Goal: Information Seeking & Learning: Check status

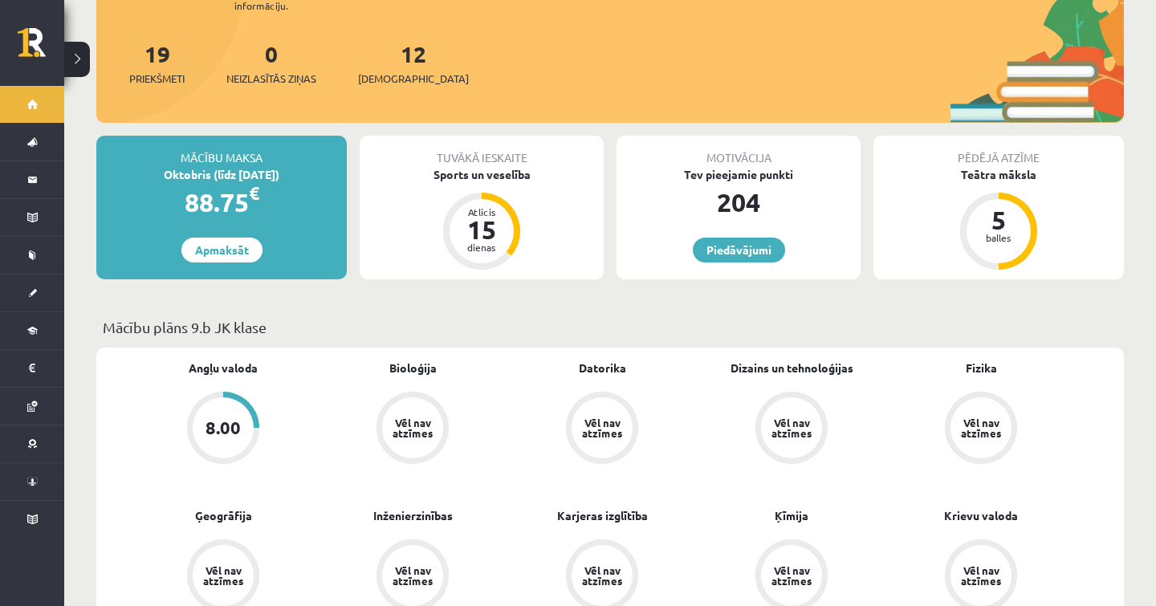
scroll to position [201, 0]
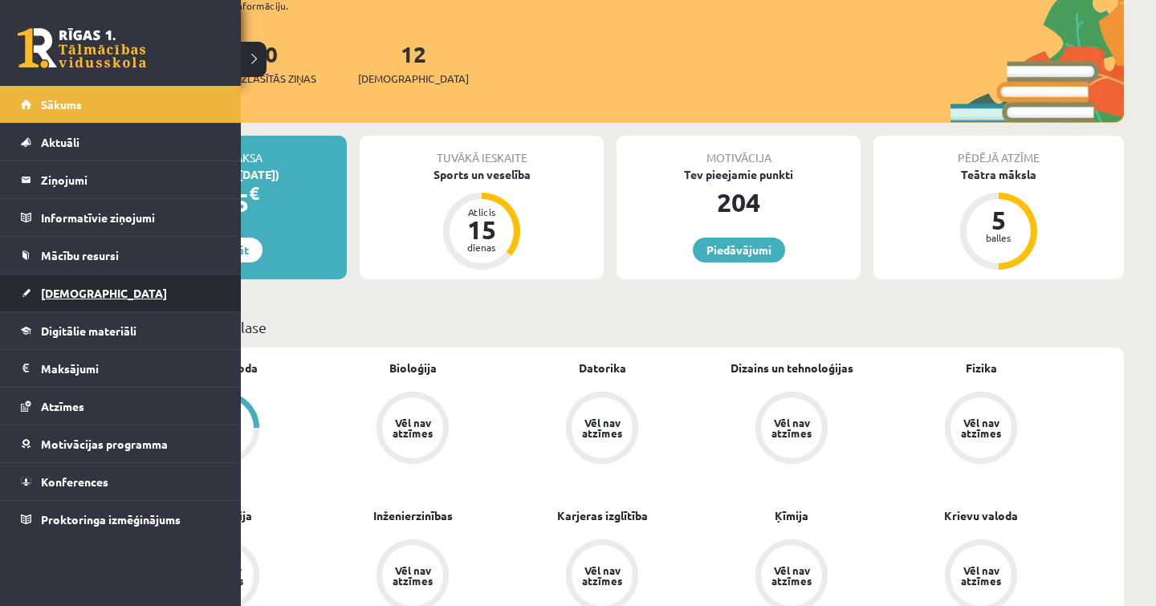
click at [41, 281] on link "[DEMOGRAPHIC_DATA]" at bounding box center [121, 292] width 200 height 37
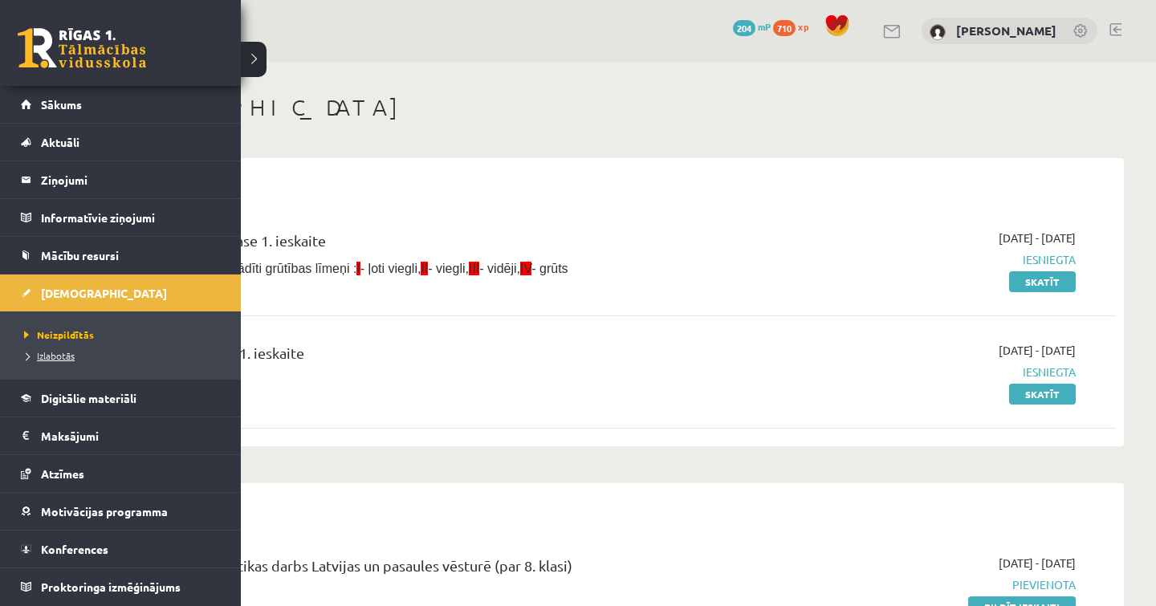
click at [50, 356] on span "Izlabotās" at bounding box center [47, 355] width 55 height 13
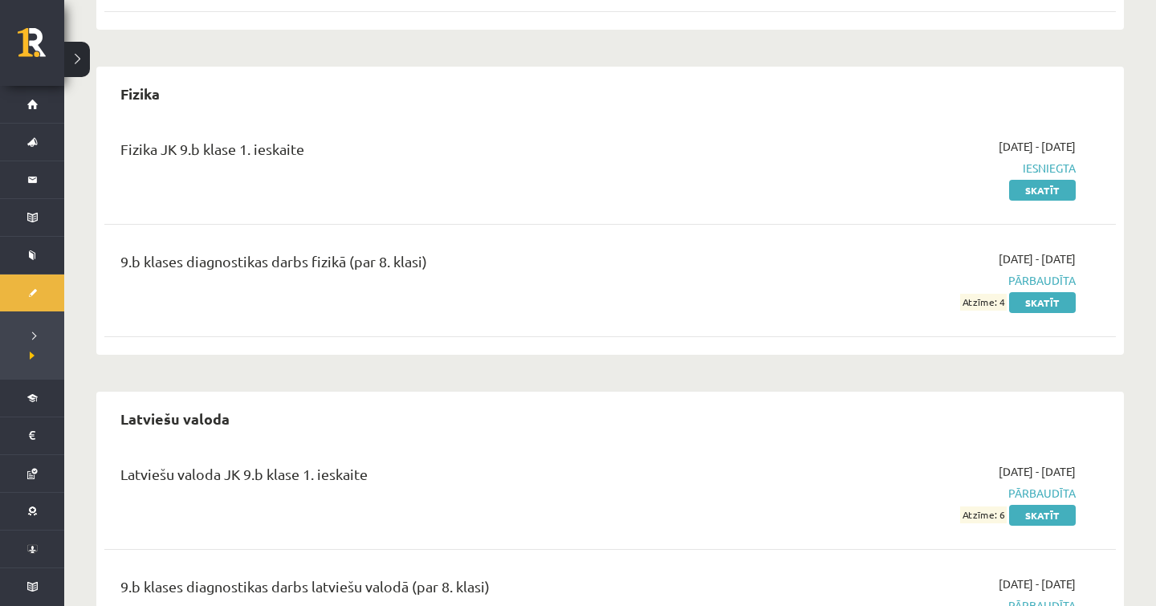
scroll to position [847, 0]
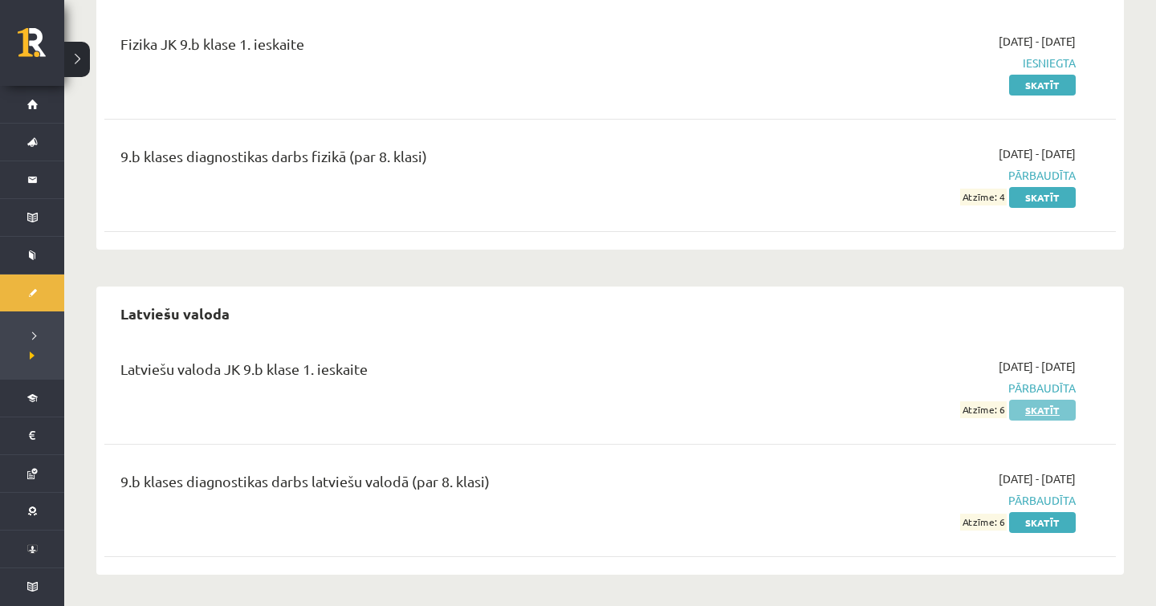
click at [1047, 411] on link "Skatīt" at bounding box center [1042, 410] width 67 height 21
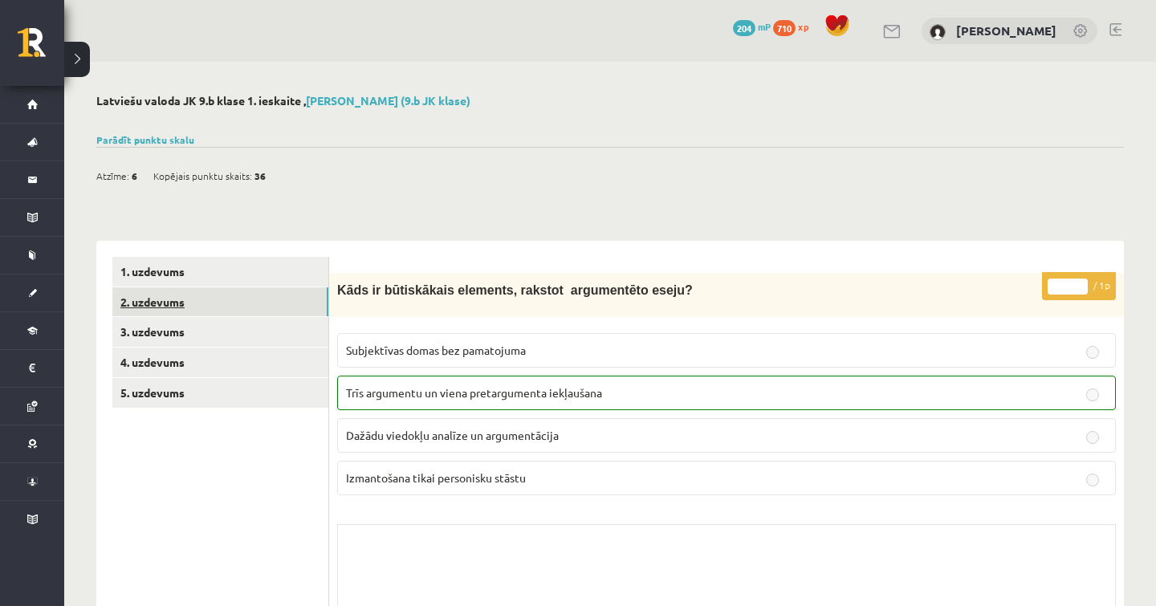
click at [262, 296] on link "2. uzdevums" at bounding box center [220, 302] width 216 height 30
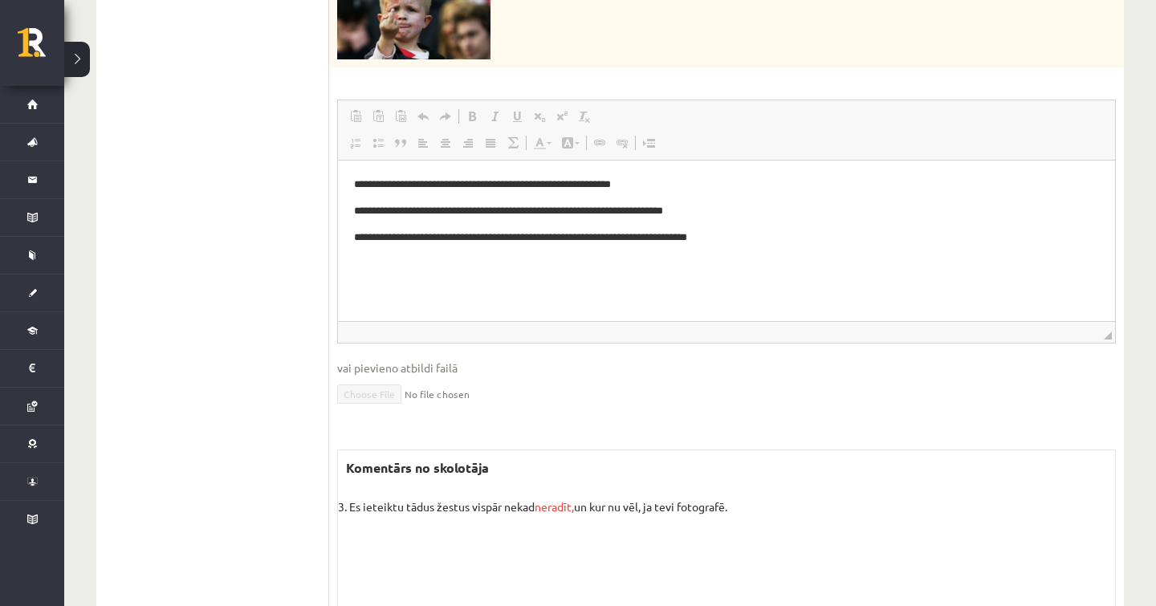
scroll to position [1028, 0]
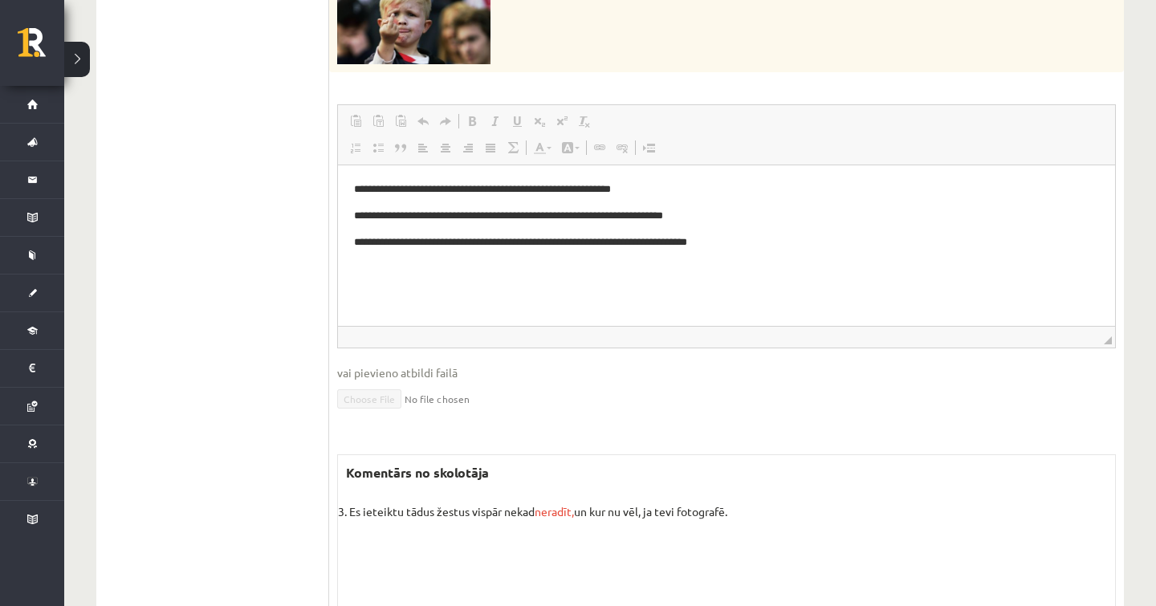
click at [502, 409] on fieldset "**********" at bounding box center [726, 267] width 778 height 326
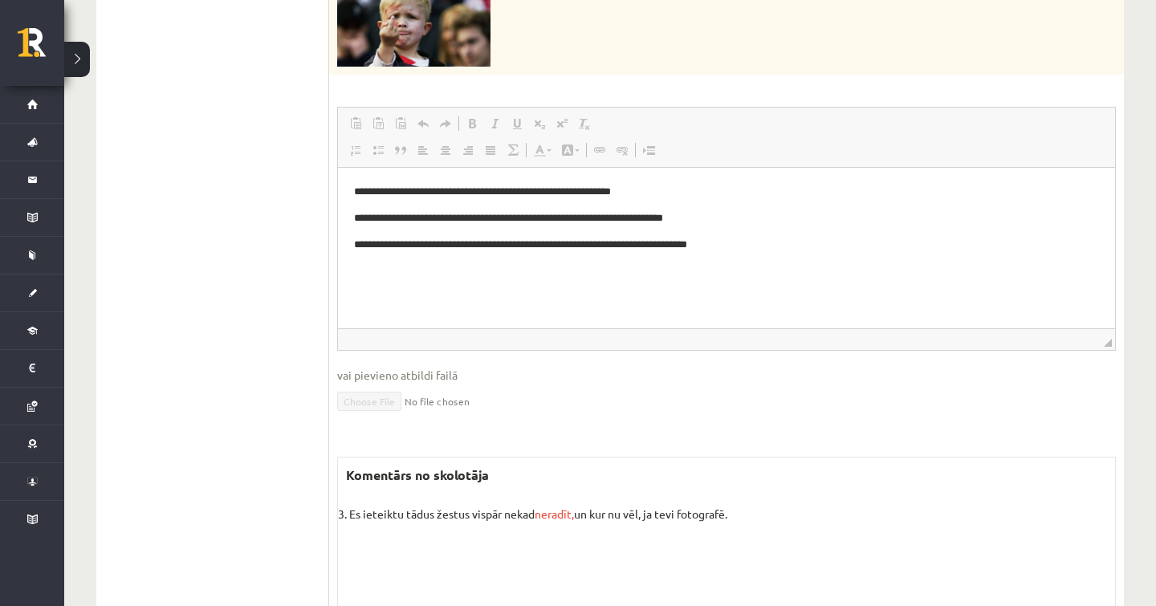
click at [502, 409] on fieldset "**********" at bounding box center [726, 270] width 778 height 326
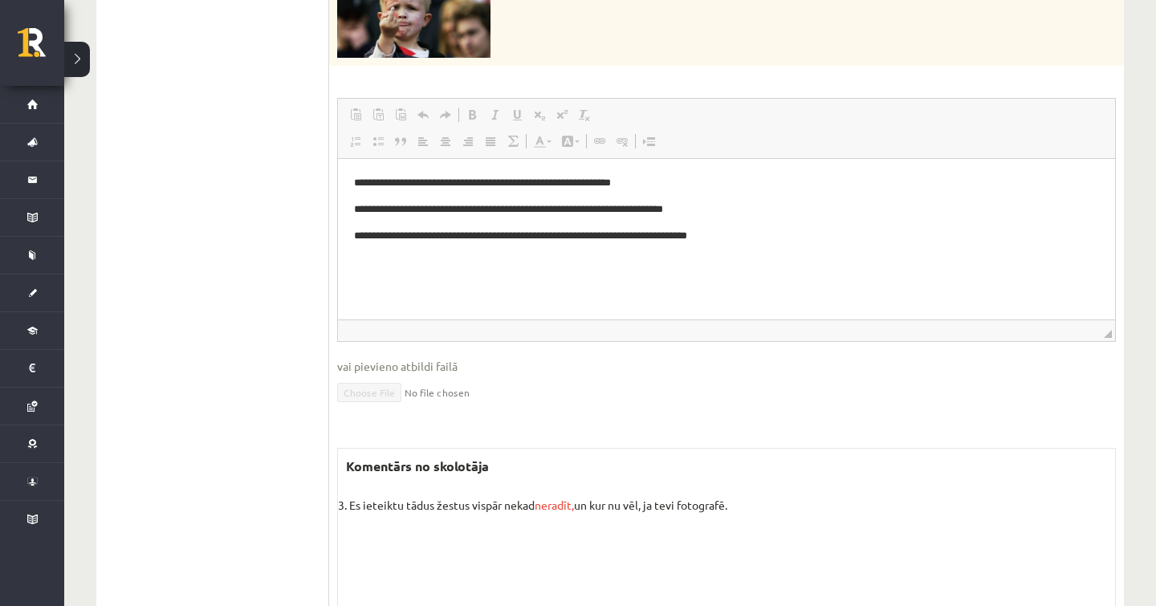
click at [548, 498] on span "neradīt," at bounding box center [554, 505] width 39 height 14
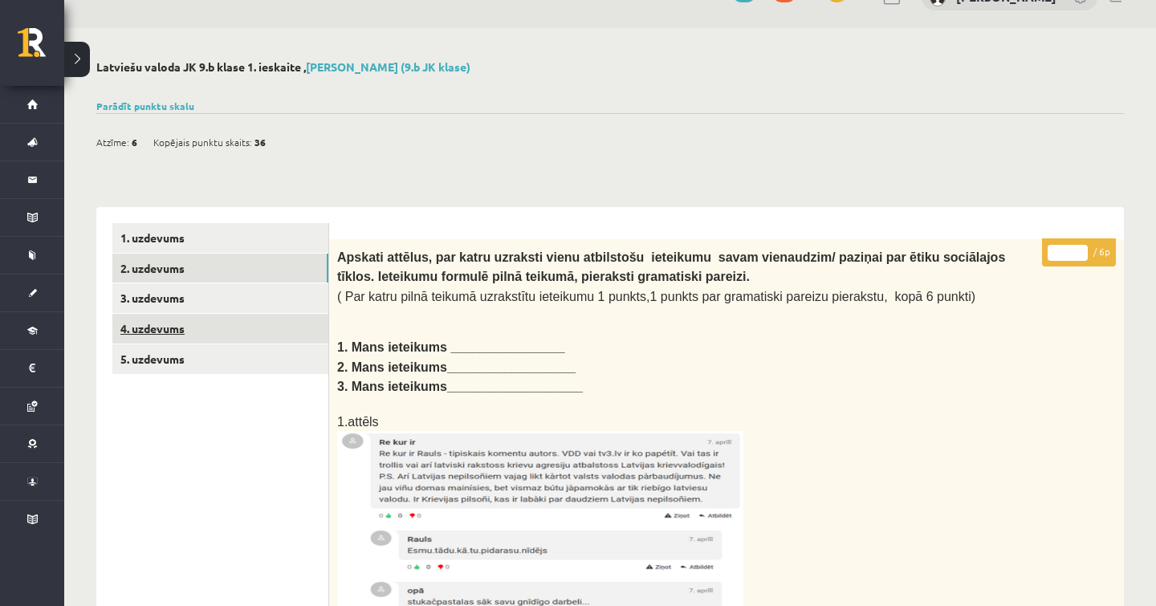
scroll to position [31, 0]
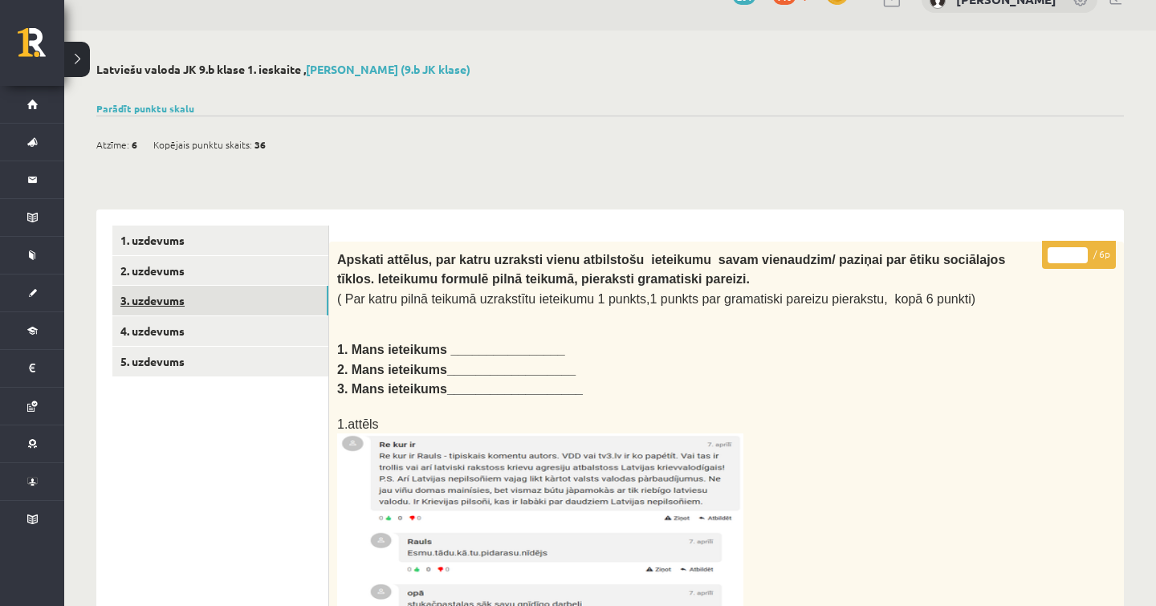
click at [202, 299] on link "3. uzdevums" at bounding box center [220, 301] width 216 height 30
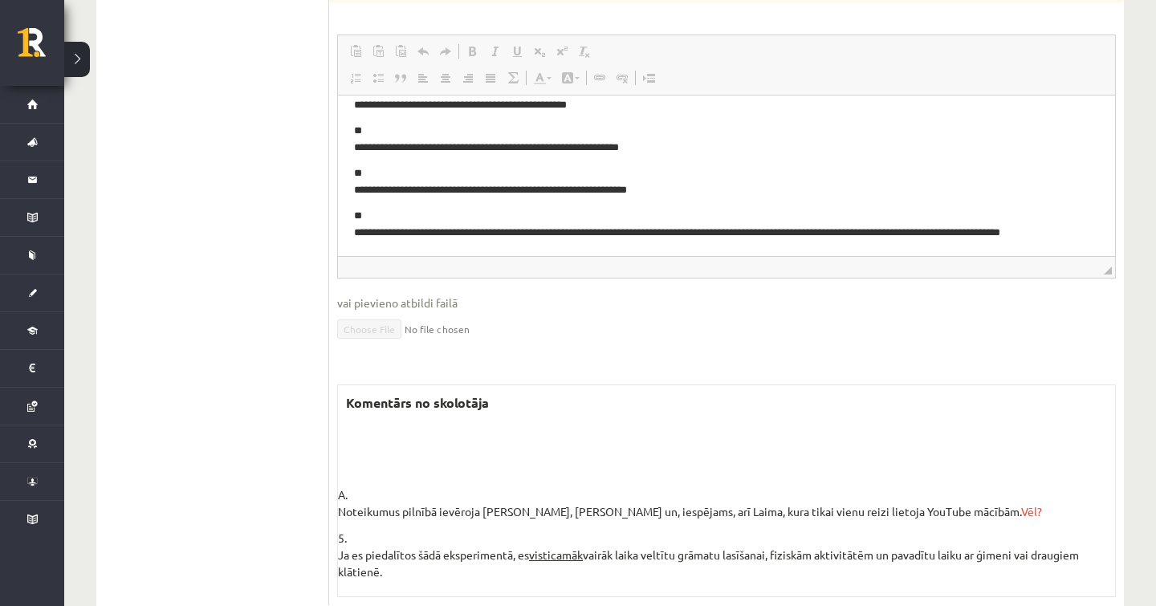
scroll to position [0, 0]
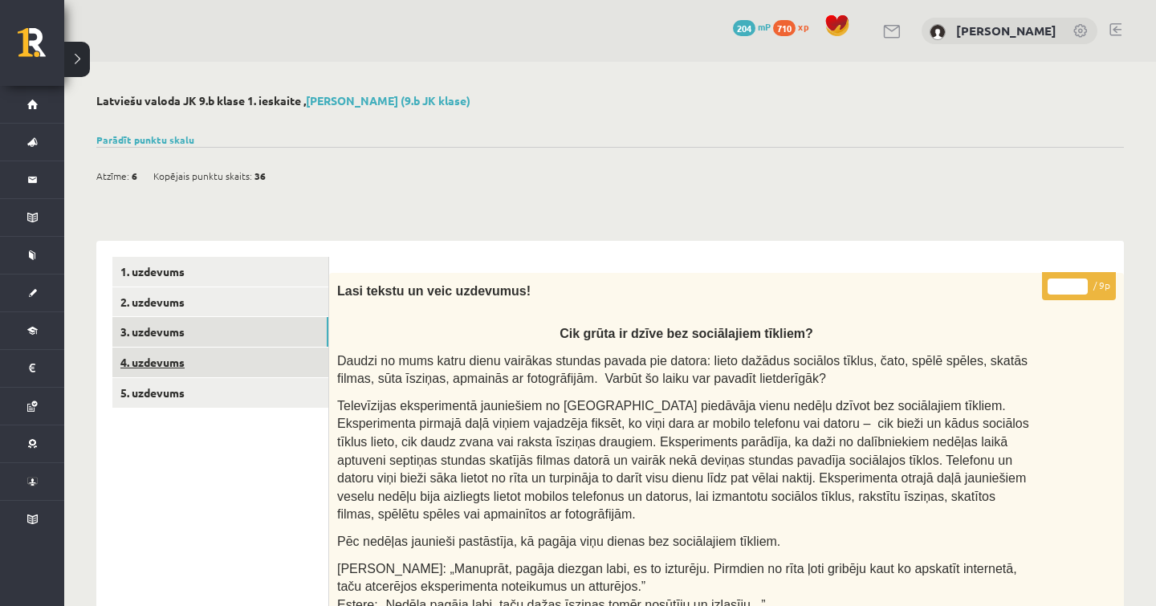
click at [226, 372] on link "4. uzdevums" at bounding box center [220, 363] width 216 height 30
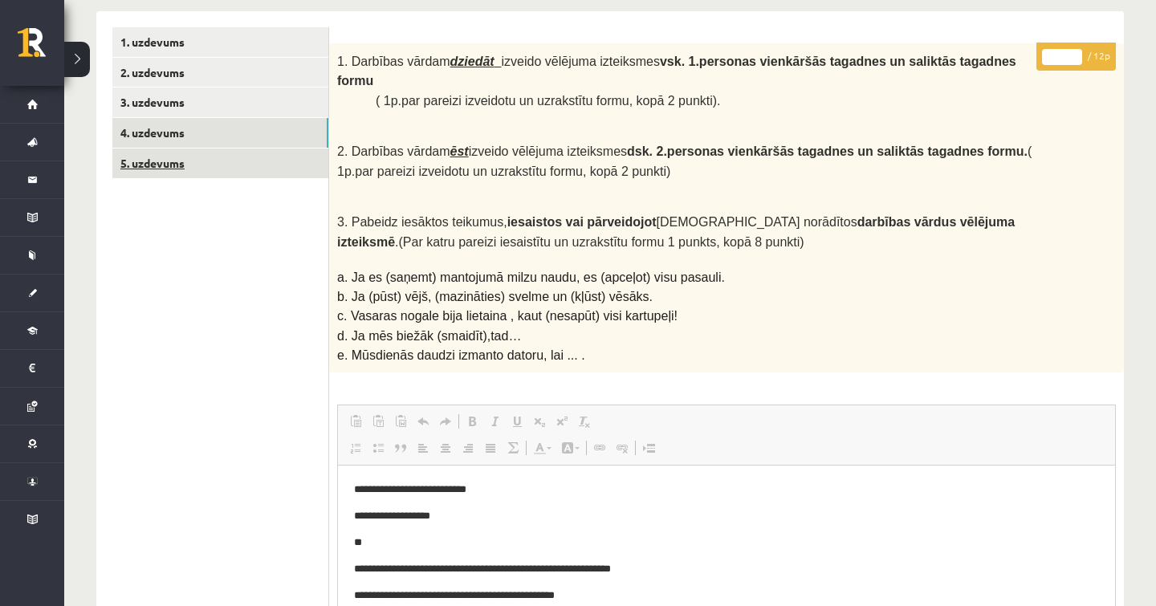
scroll to position [233, 0]
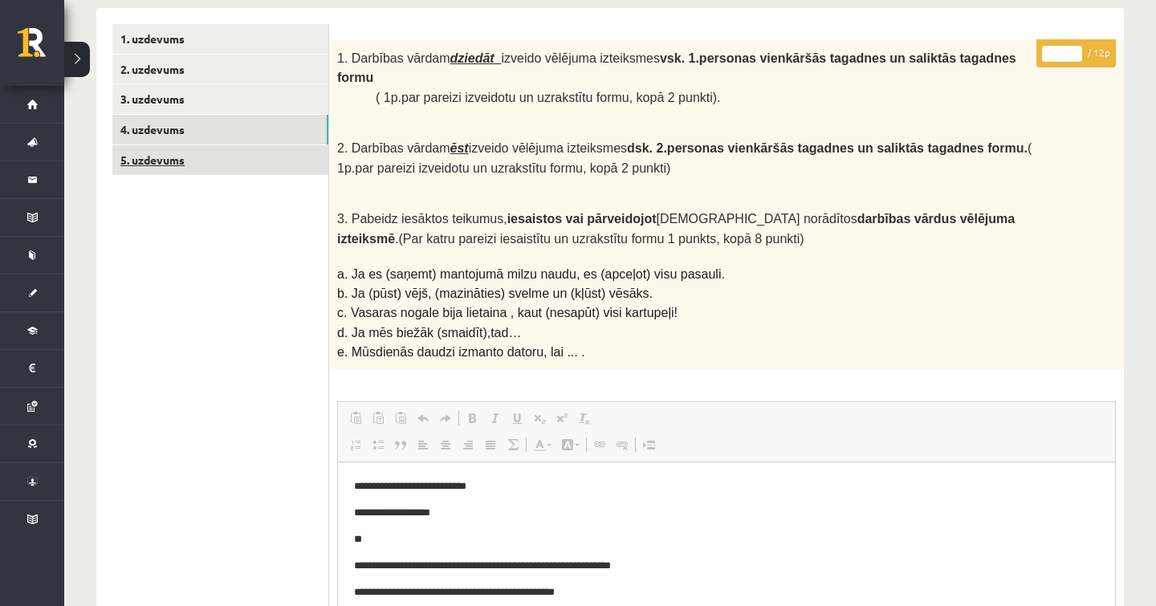
click at [250, 157] on link "5. uzdevums" at bounding box center [220, 160] width 216 height 30
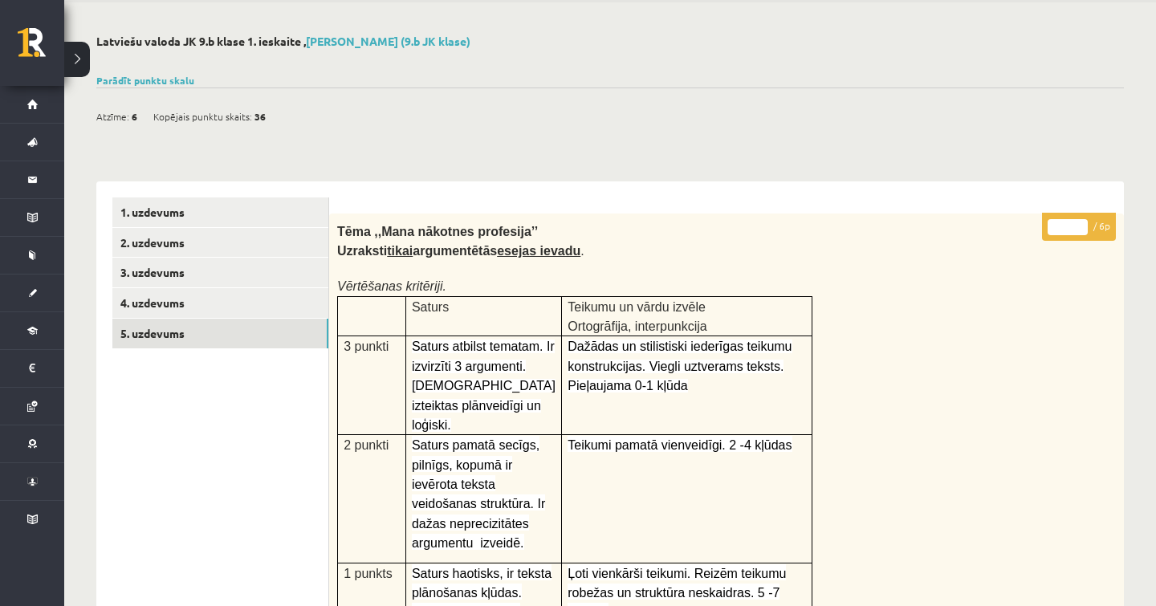
scroll to position [26, 0]
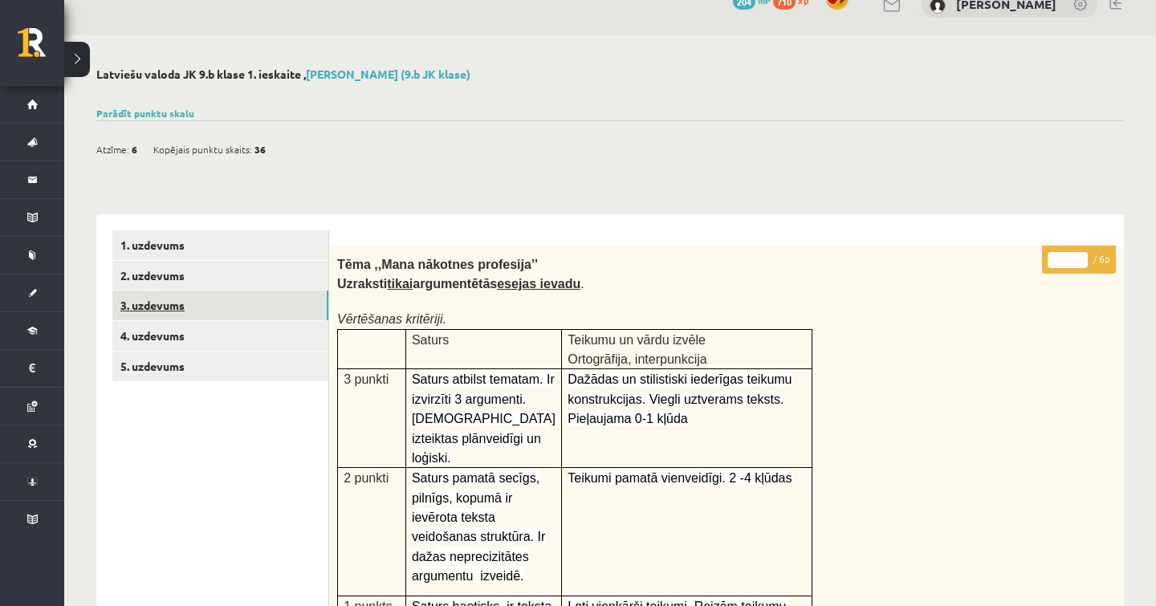
click at [204, 303] on link "3. uzdevums" at bounding box center [220, 306] width 216 height 30
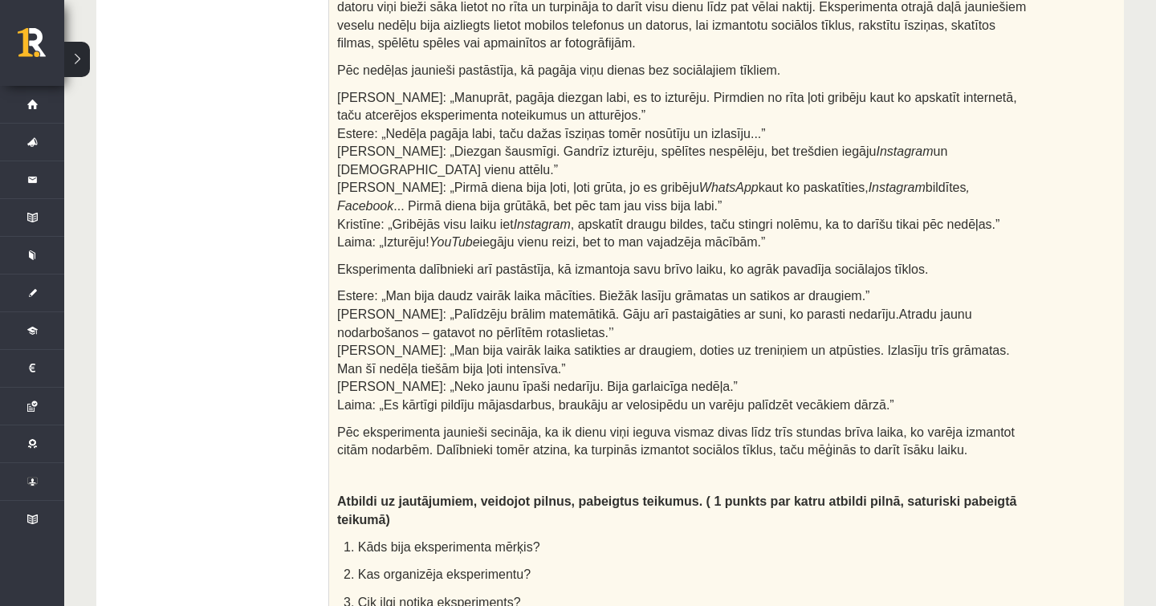
scroll to position [0, 0]
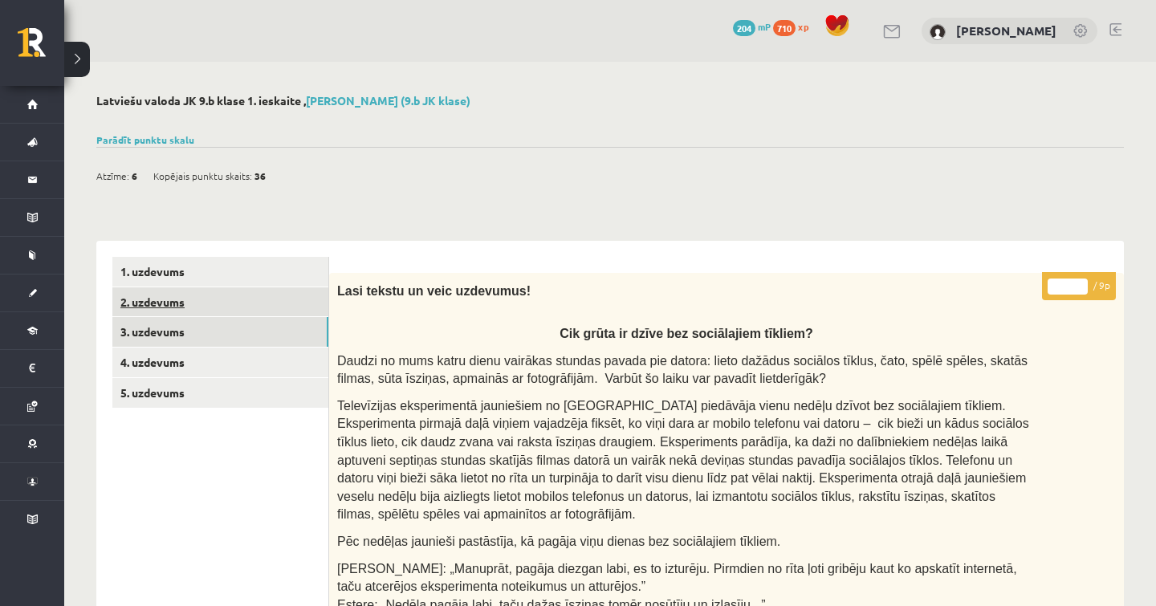
click at [191, 308] on link "2. uzdevums" at bounding box center [220, 302] width 216 height 30
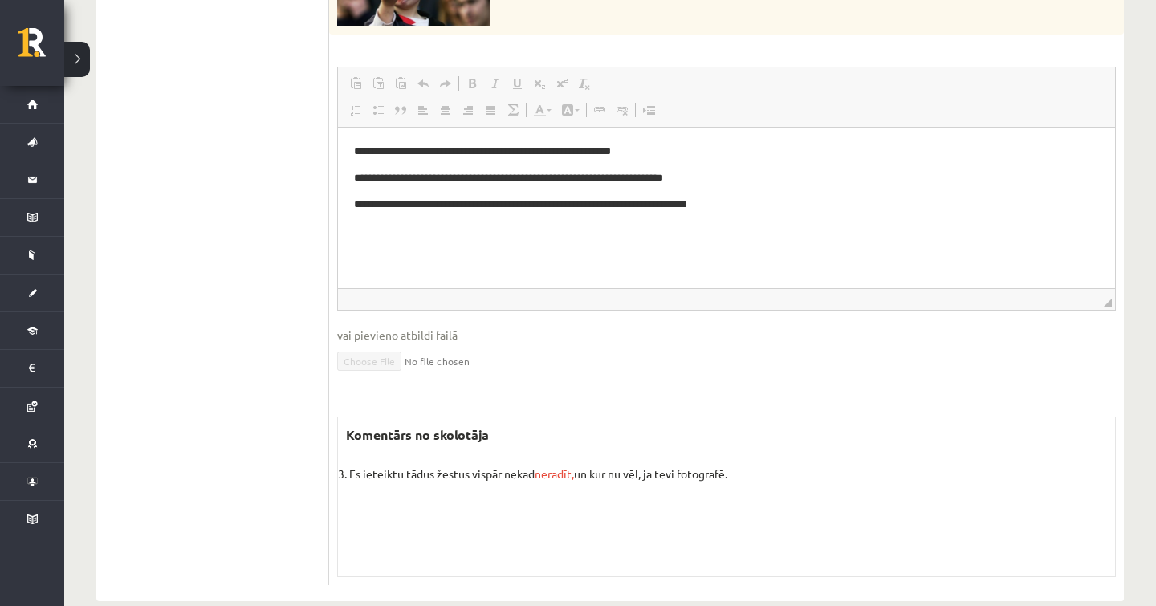
scroll to position [1080, 0]
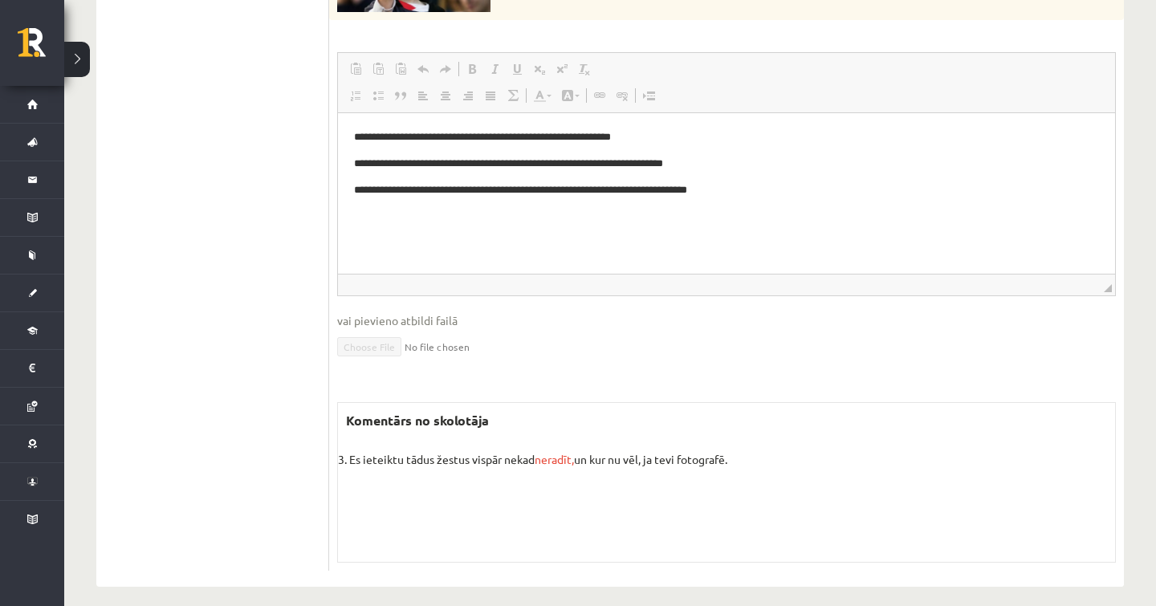
drag, startPoint x: 400, startPoint y: 464, endPoint x: 730, endPoint y: 450, distance: 330.1
click at [730, 450] on div "Komentārs no skolotāja 3. Es ieteiktu tādus žestus vispār nekad neradīt, un kur…" at bounding box center [726, 482] width 778 height 161
click at [380, 451] on p "3. Es ieteiktu tādus žestus vispār nekad neradīt, un kur nu vēl, ja tevi fotogr…" at bounding box center [726, 459] width 777 height 17
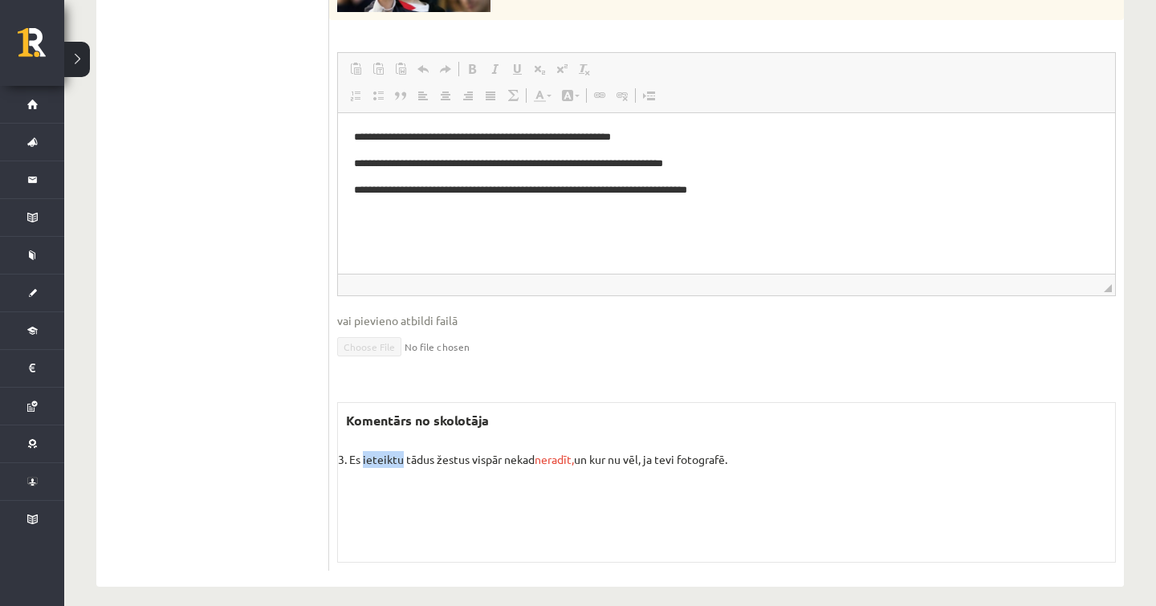
click at [380, 451] on p "3. Es ieteiktu tādus žestus vispār nekad neradīt, un kur nu vēl, ja tevi fotogr…" at bounding box center [726, 459] width 777 height 17
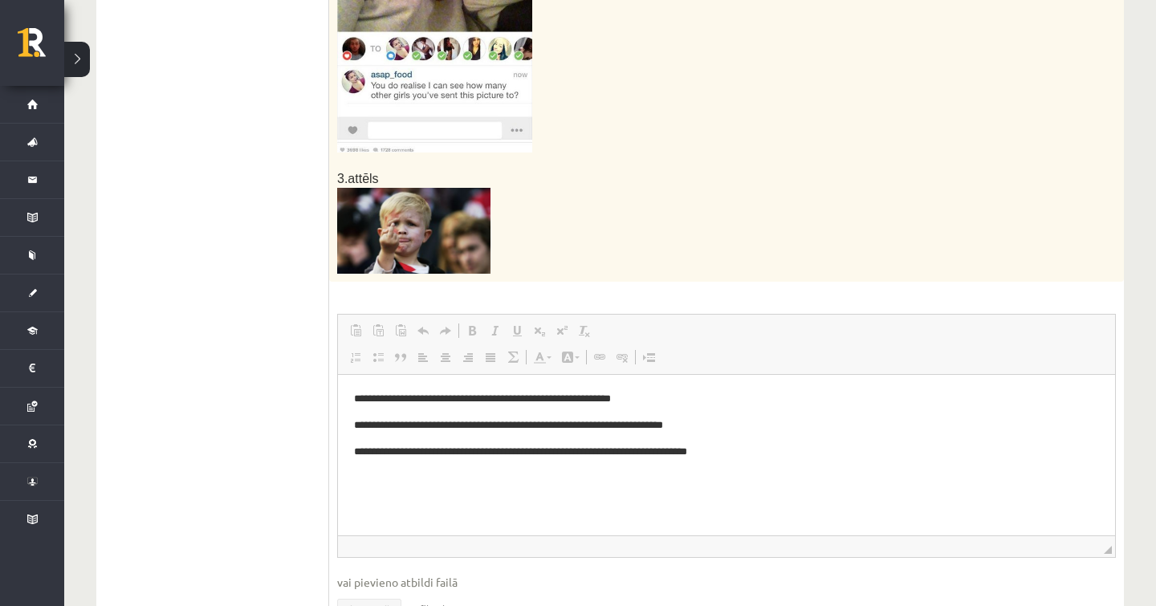
scroll to position [0, 0]
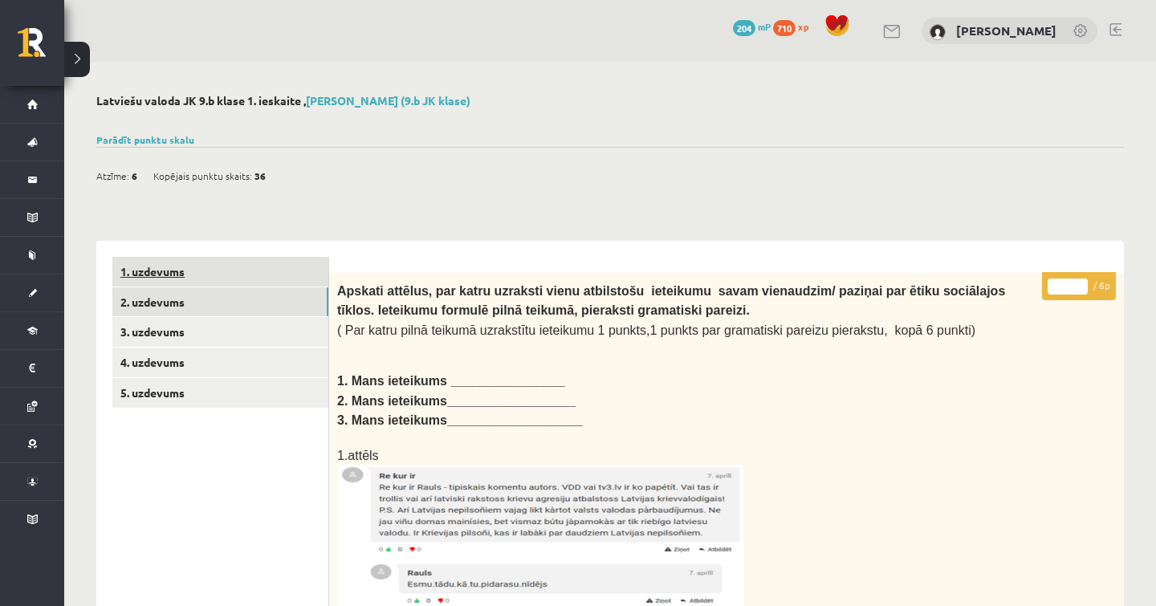
click at [137, 266] on link "1. uzdevums" at bounding box center [220, 272] width 216 height 30
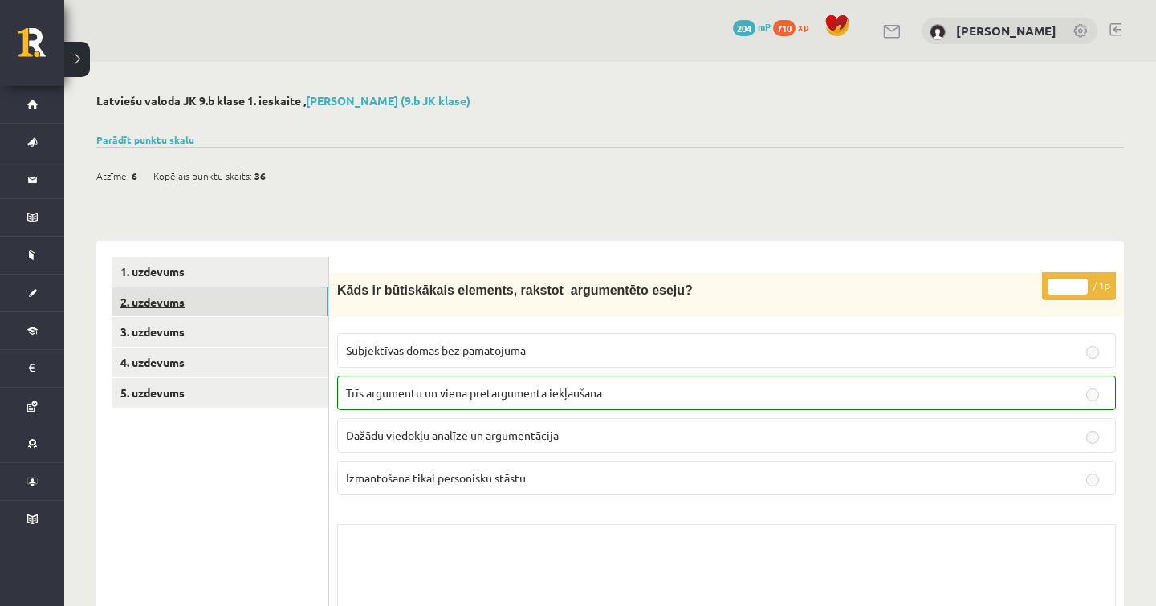
click at [252, 309] on link "2. uzdevums" at bounding box center [220, 302] width 216 height 30
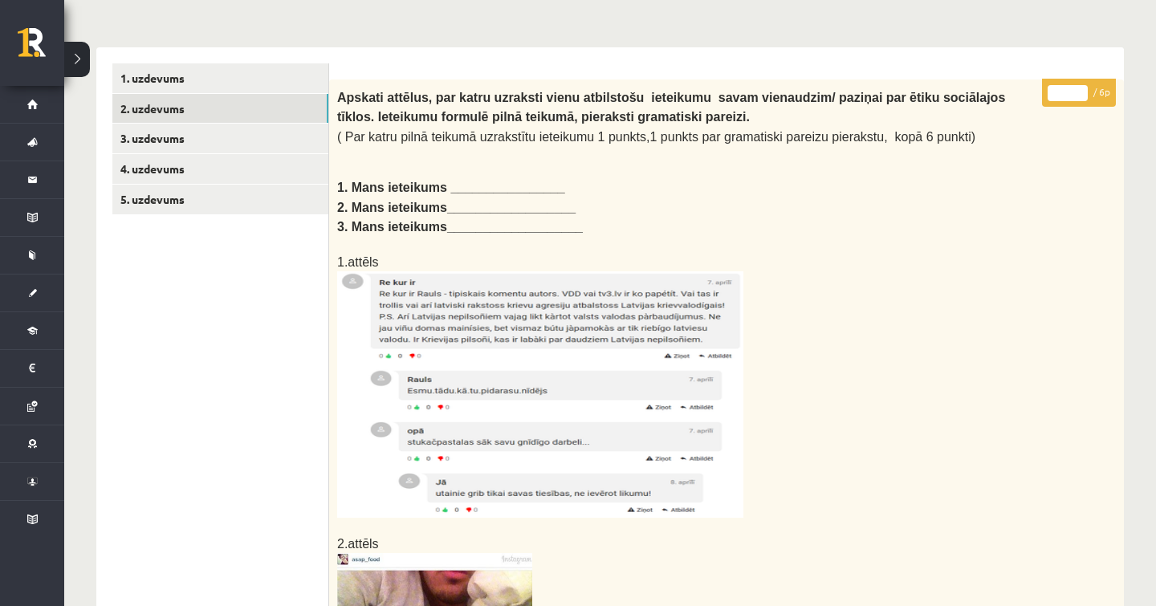
scroll to position [181, 0]
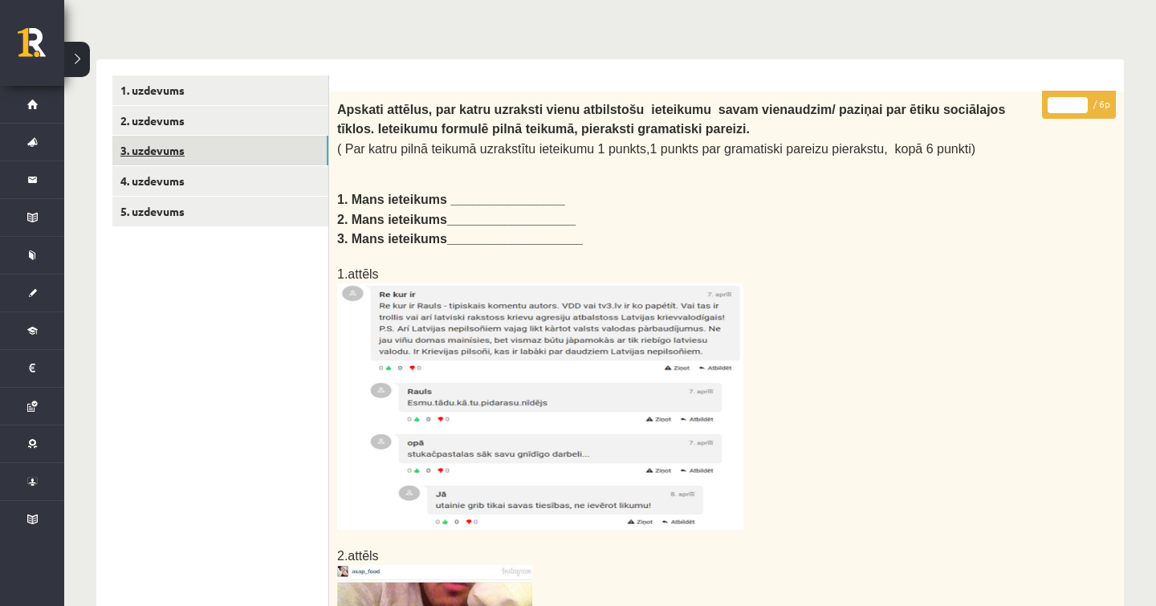
click at [209, 155] on link "3. uzdevums" at bounding box center [220, 151] width 216 height 30
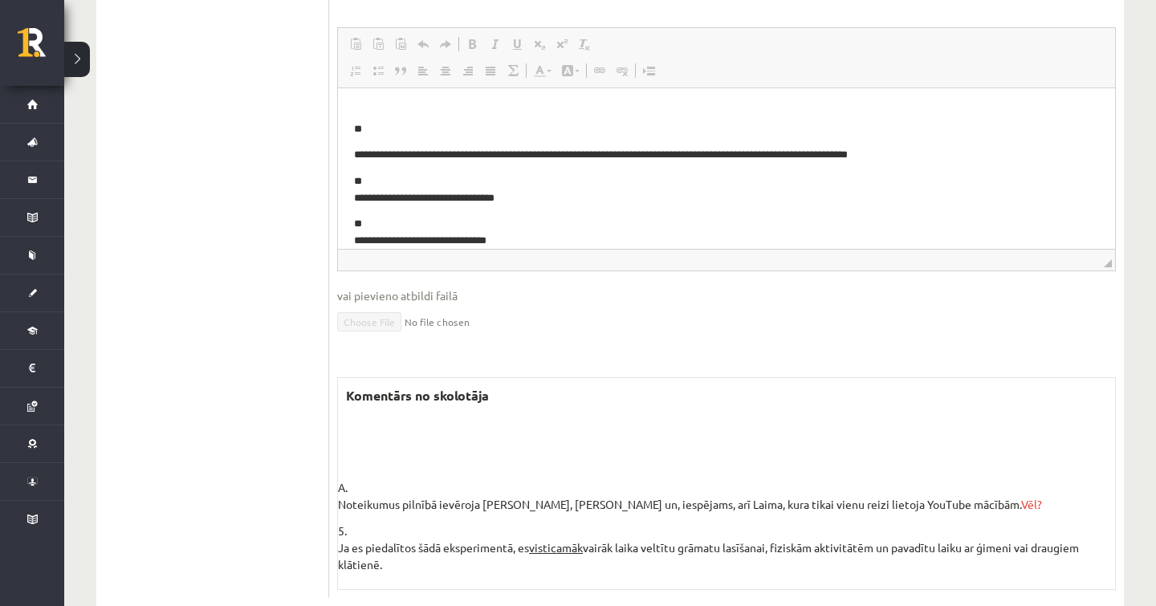
scroll to position [0, 0]
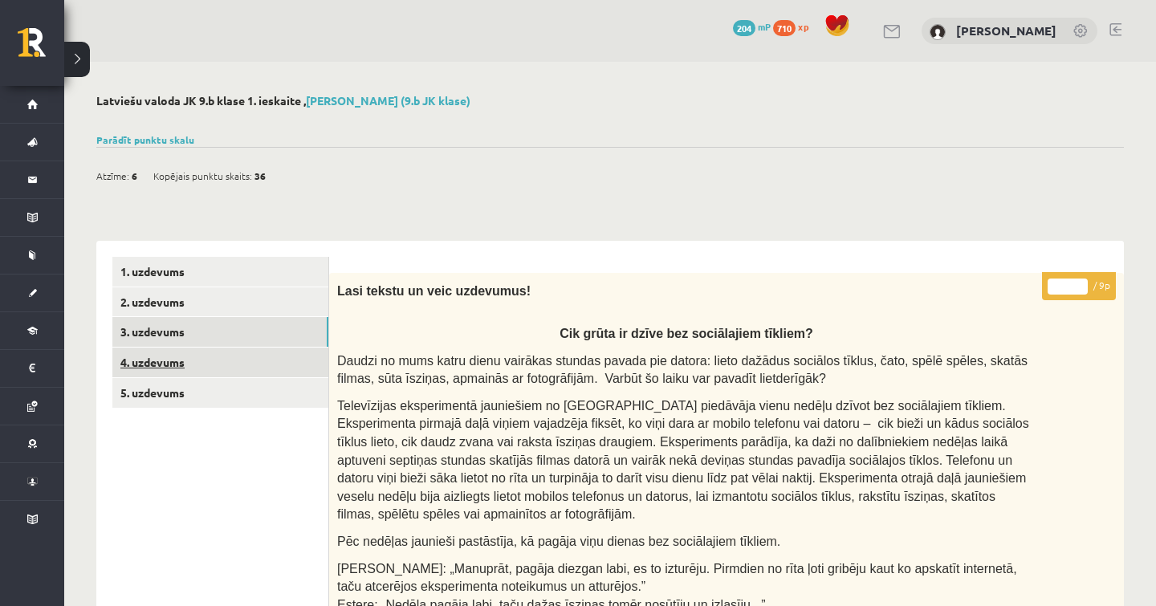
click at [221, 362] on link "4. uzdevums" at bounding box center [220, 363] width 216 height 30
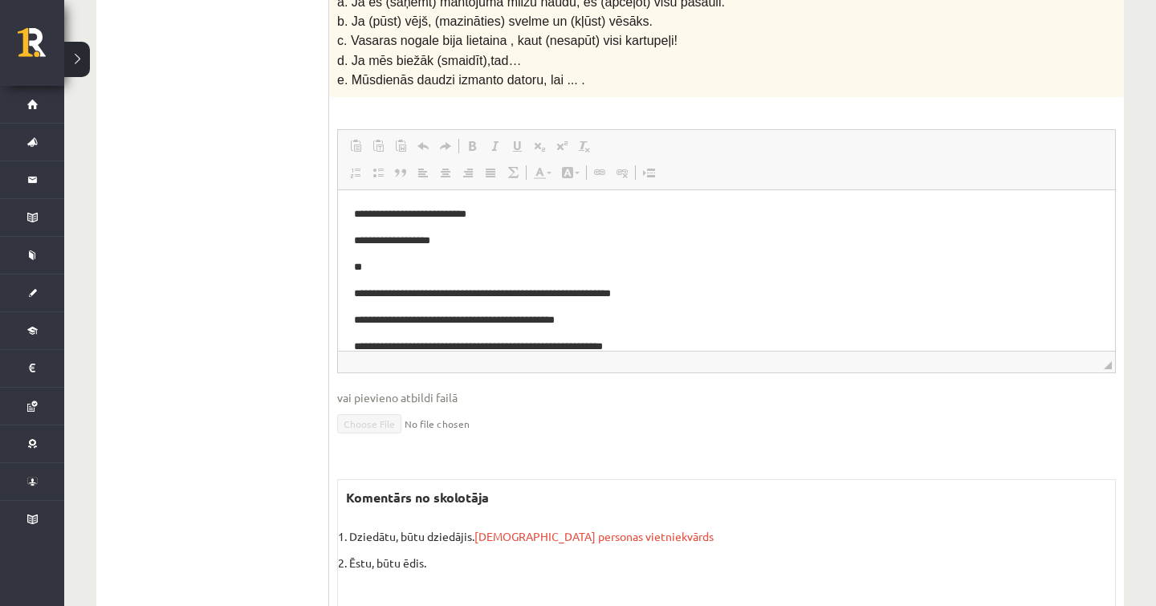
scroll to position [505, 0]
click at [563, 529] on span "Jānorāda personas vietniekvārds" at bounding box center [593, 536] width 239 height 14
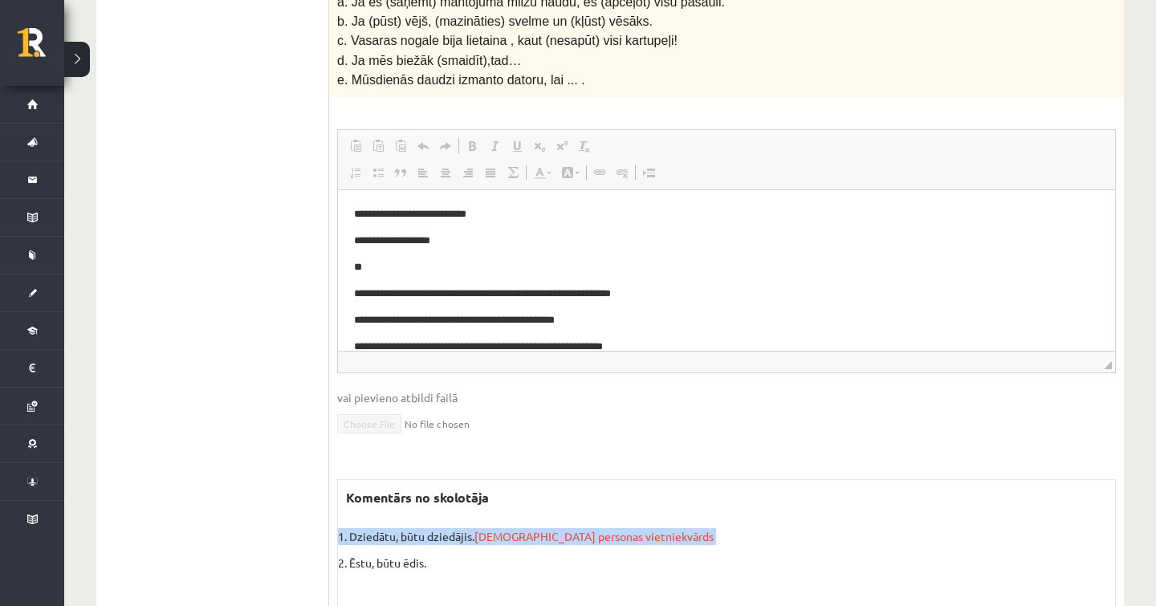
click at [563, 529] on span "Jānorāda personas vietniekvārds" at bounding box center [593, 536] width 239 height 14
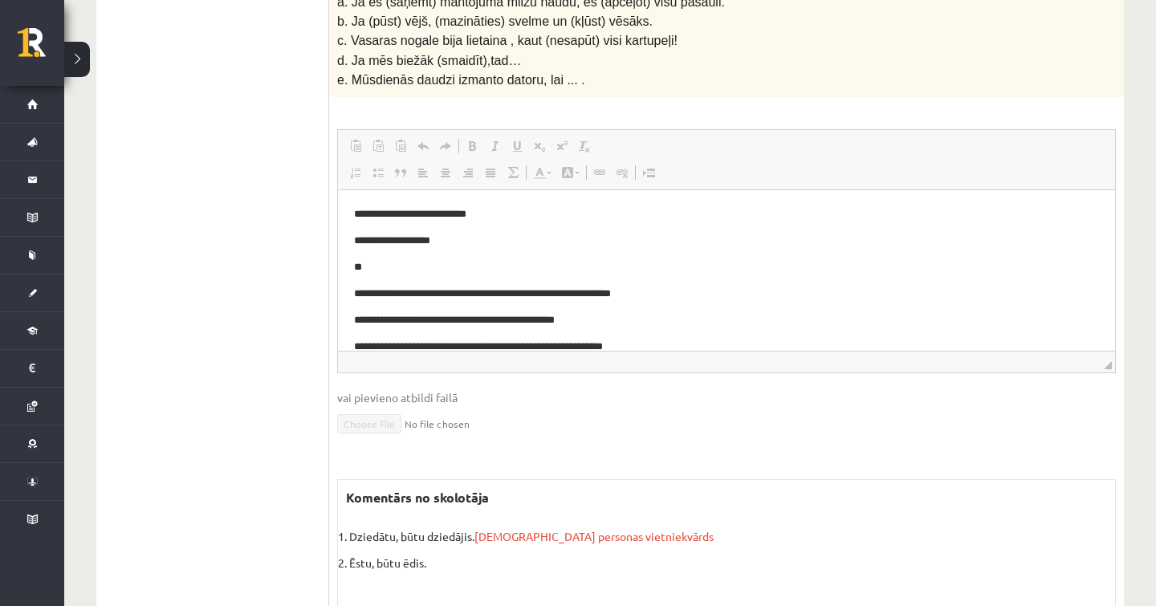
click at [559, 529] on span "Jānorāda personas vietniekvārds" at bounding box center [593, 536] width 239 height 14
click at [555, 529] on span "Jānorāda personas vietniekvārds" at bounding box center [593, 536] width 239 height 14
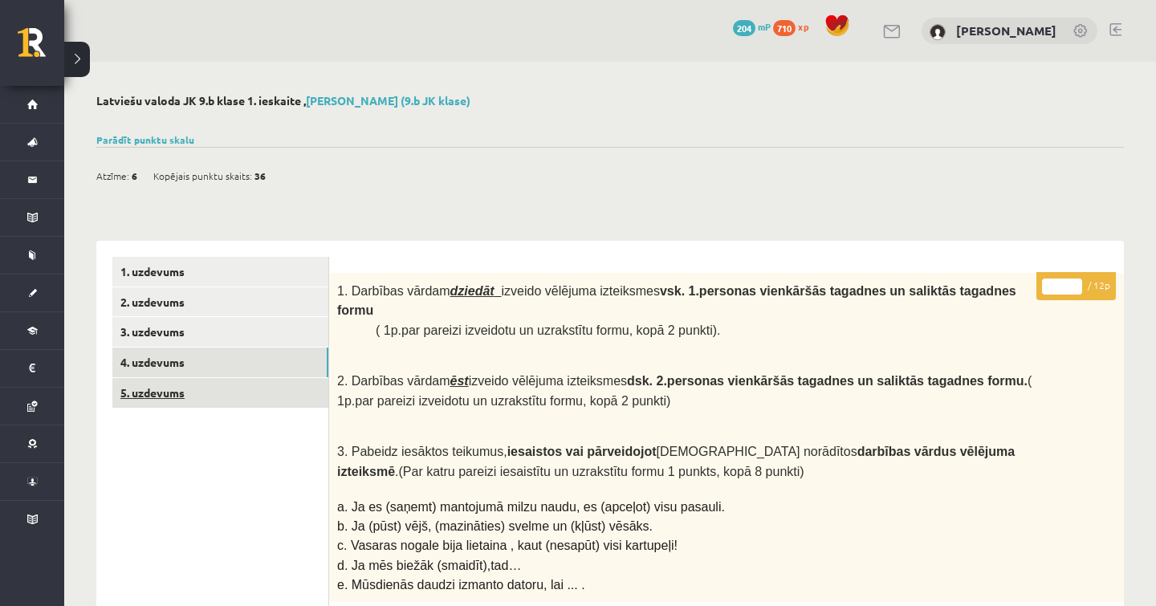
click at [238, 398] on link "5. uzdevums" at bounding box center [220, 393] width 216 height 30
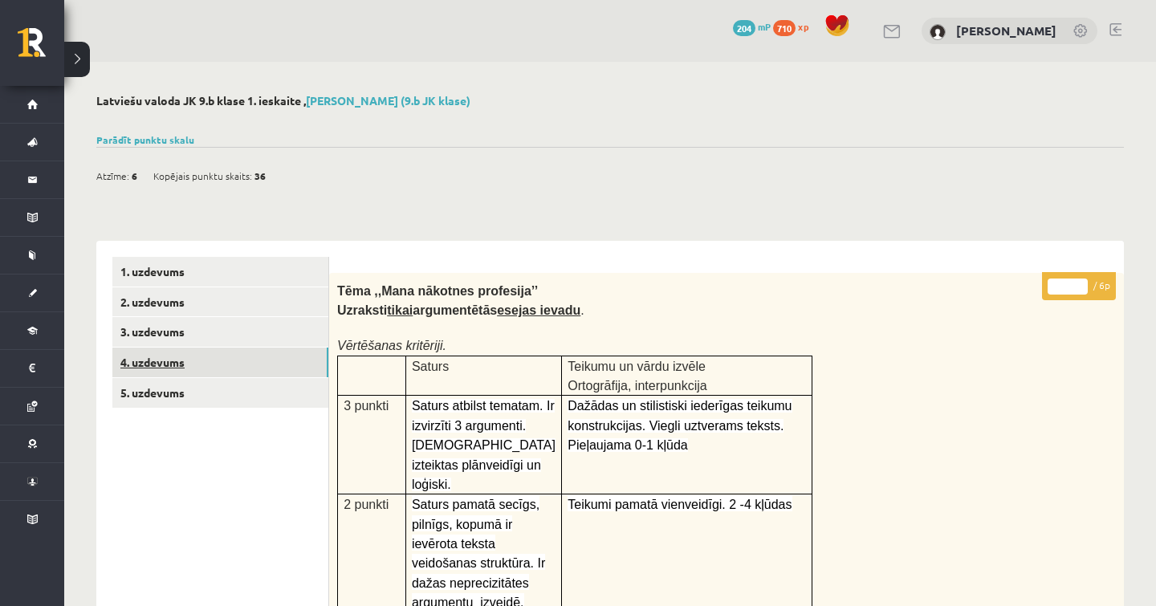
click at [233, 371] on link "4. uzdevums" at bounding box center [220, 363] width 216 height 30
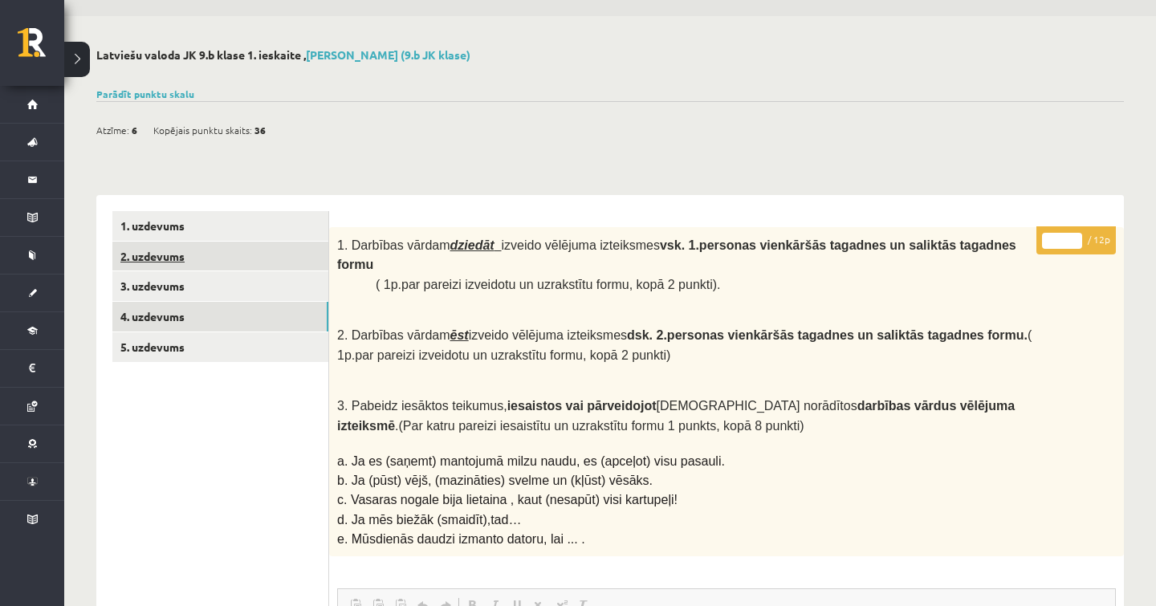
scroll to position [47, 0]
